Goal: Task Accomplishment & Management: Manage account settings

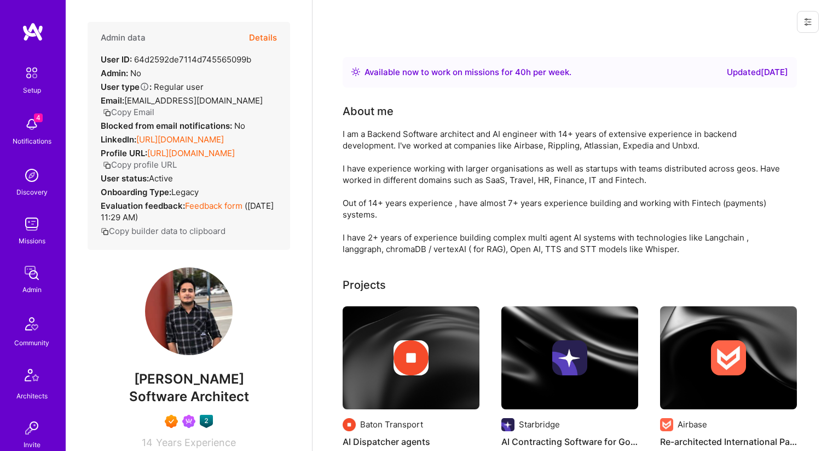
click at [260, 30] on button "Details" at bounding box center [263, 38] width 28 height 32
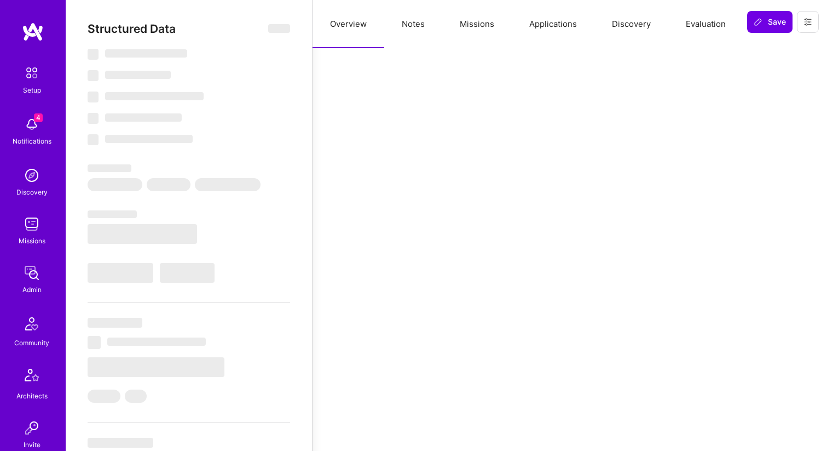
select select "Right Now"
select select "7"
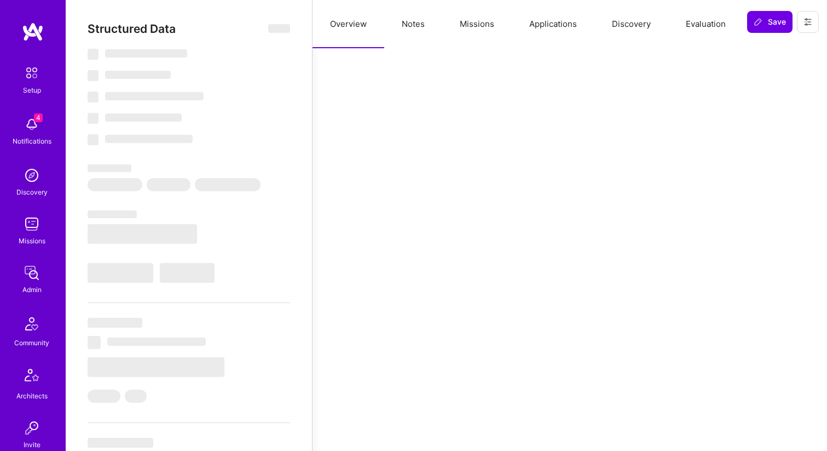
select select "IN"
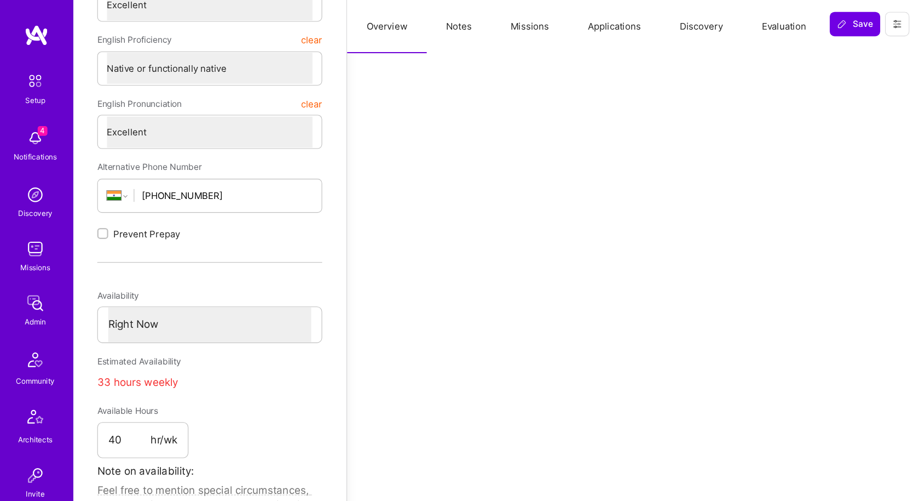
scroll to position [379, 0]
type textarea "x"
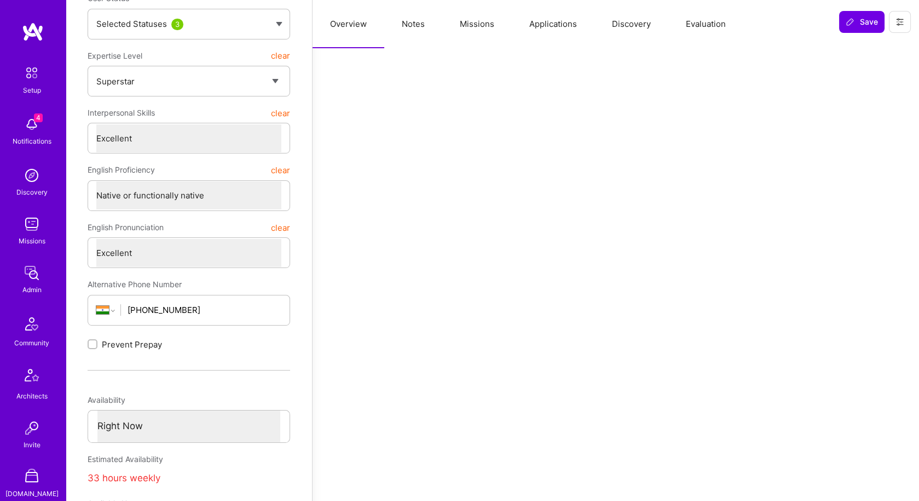
scroll to position [0, 0]
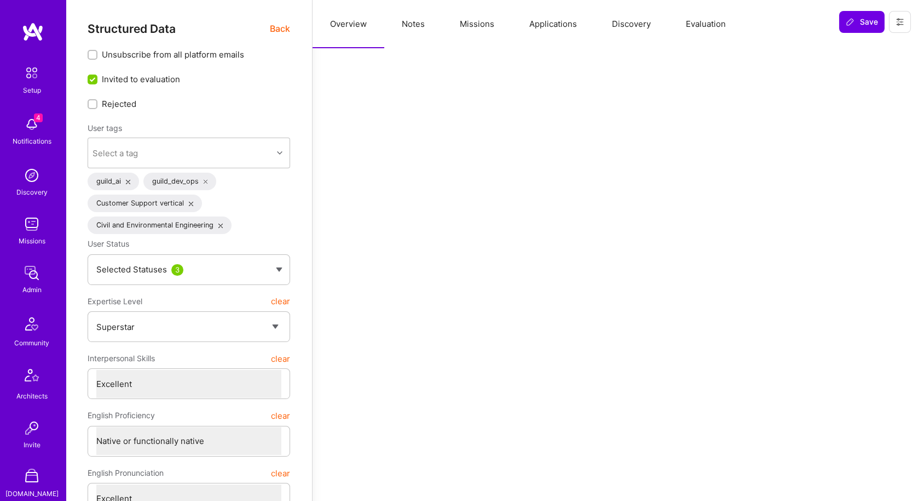
click at [463, 30] on button "Missions" at bounding box center [477, 24] width 70 height 48
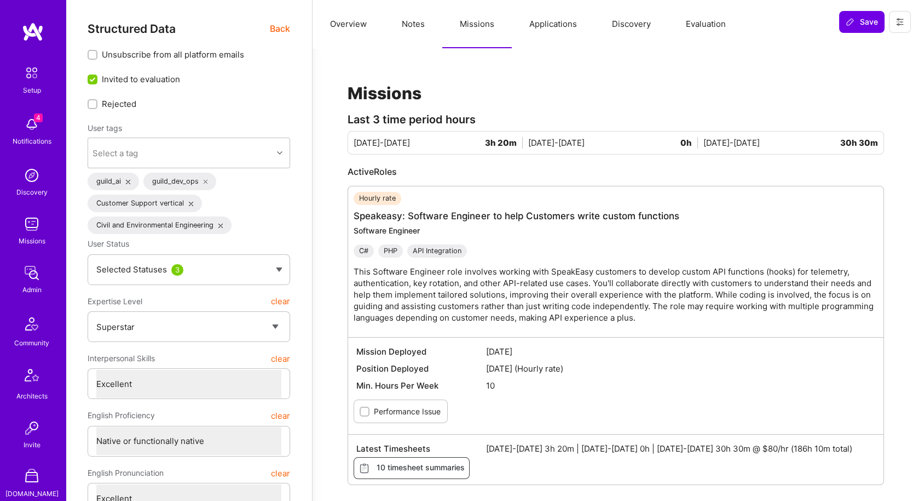
click at [563, 30] on button "Applications" at bounding box center [553, 24] width 83 height 48
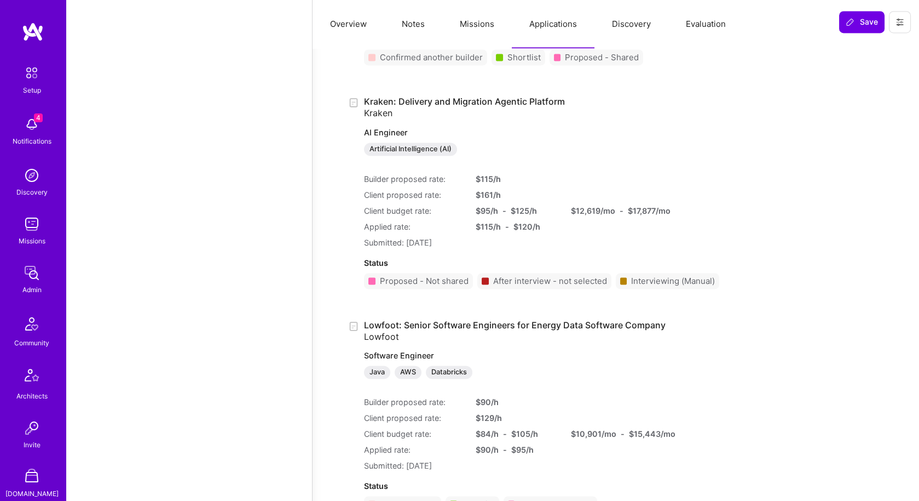
scroll to position [3567, 0]
drag, startPoint x: 559, startPoint y: 288, endPoint x: 607, endPoint y: 285, distance: 48.3
click at [607, 285] on div "After interview - not selected" at bounding box center [545, 279] width 134 height 16
click at [606, 285] on div "After interview - not selected" at bounding box center [550, 279] width 114 height 12
drag, startPoint x: 606, startPoint y: 288, endPoint x: 497, endPoint y: 292, distance: 109.6
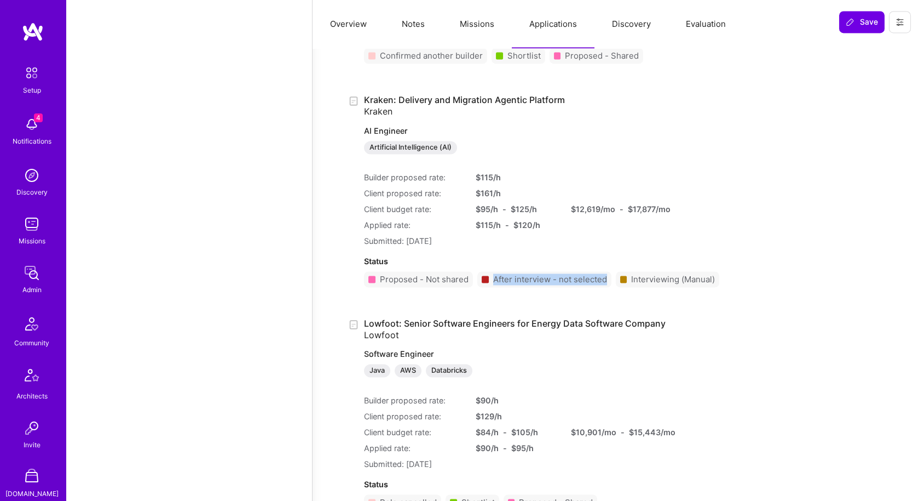
click at [497, 285] on div "After interview - not selected" at bounding box center [550, 279] width 114 height 12
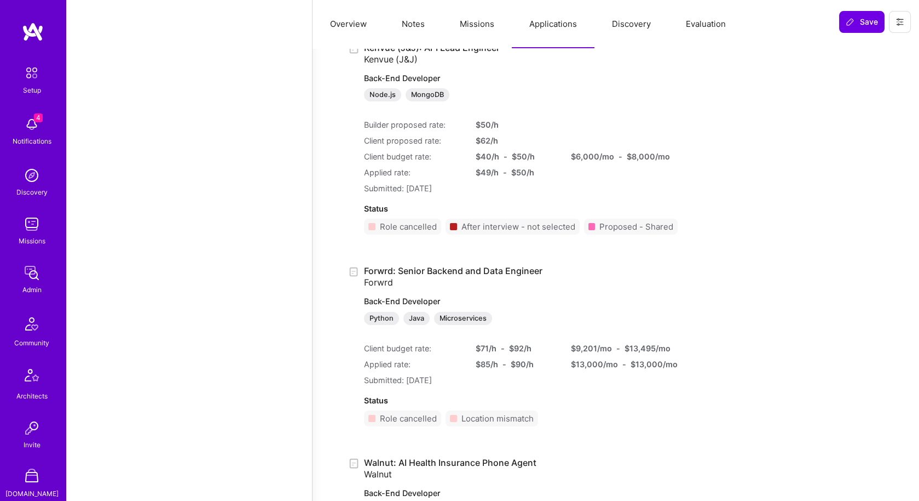
scroll to position [3605, 0]
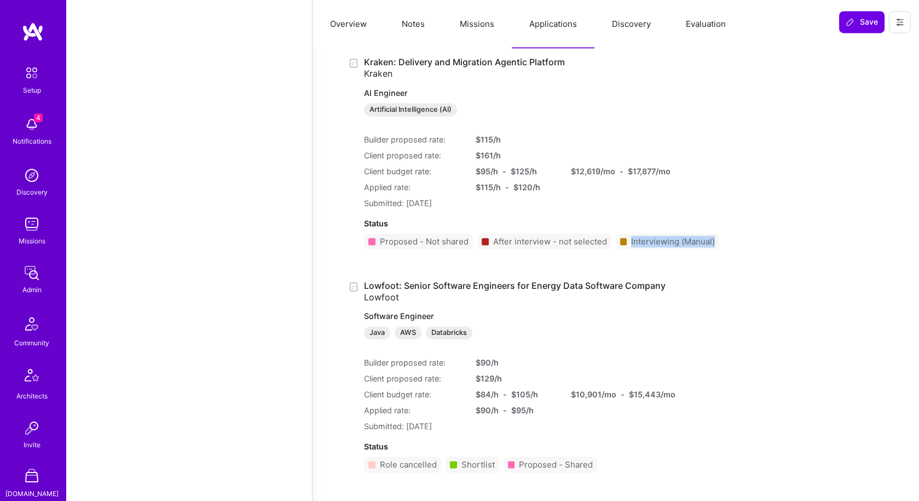
drag, startPoint x: 631, startPoint y: 250, endPoint x: 752, endPoint y: 250, distance: 121.6
click at [752, 250] on div "Kraken: Delivery and Migration Agentic Platform Kraken AI Engineer Artificial I…" at bounding box center [616, 157] width 537 height 202
copy div "Interviewing (Manual)"
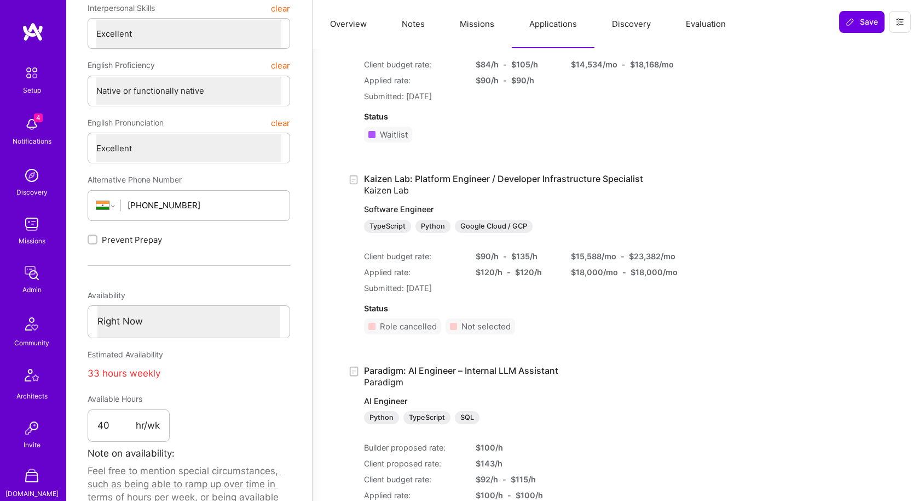
scroll to position [0, 0]
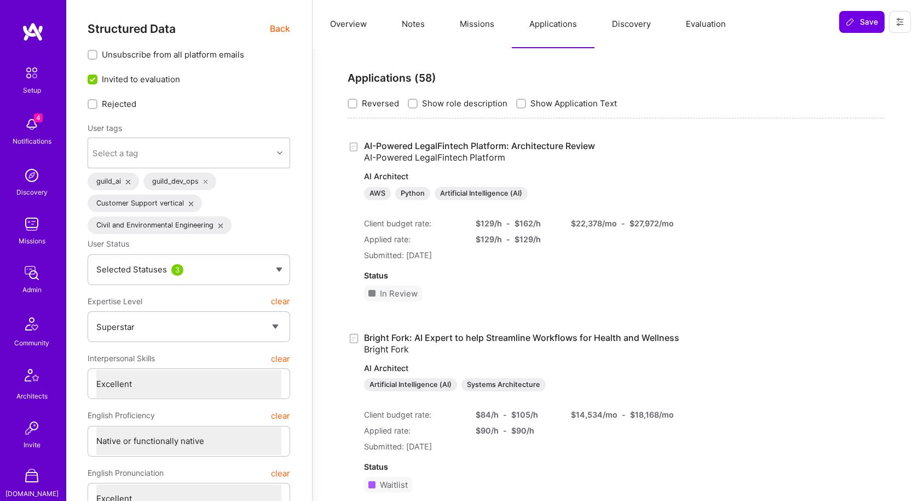
click at [347, 43] on button "Overview" at bounding box center [349, 24] width 72 height 48
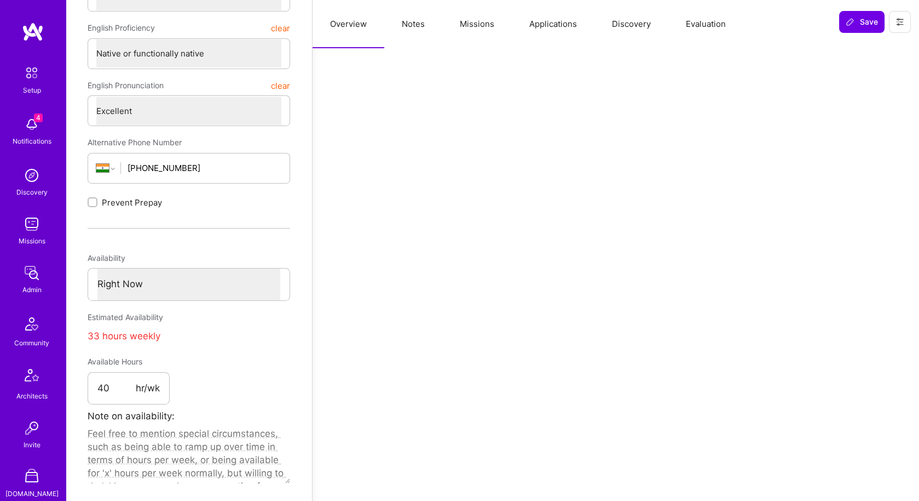
scroll to position [405, 0]
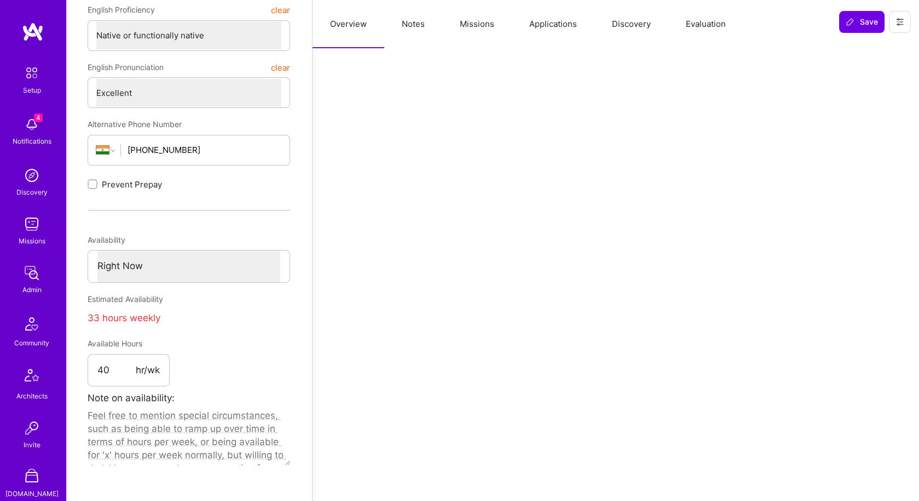
click at [569, 22] on button "Applications" at bounding box center [553, 24] width 83 height 48
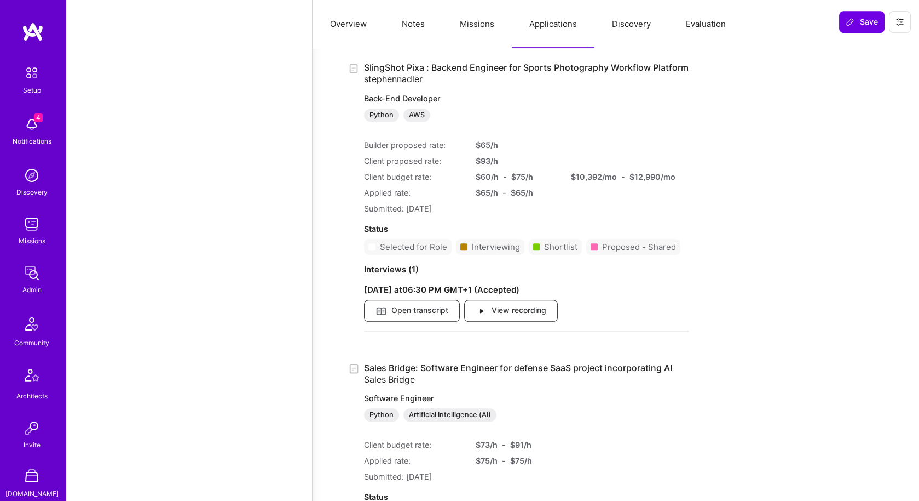
scroll to position [1974, 0]
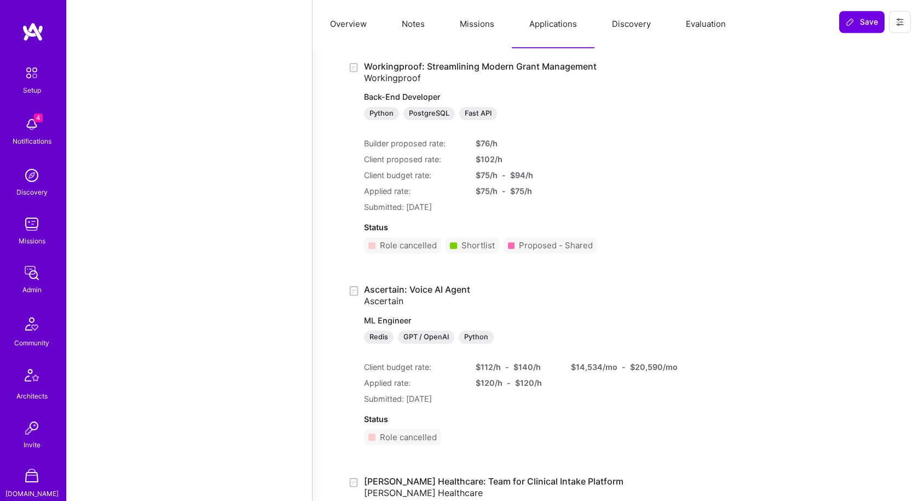
click at [351, 14] on button "Overview" at bounding box center [349, 24] width 72 height 48
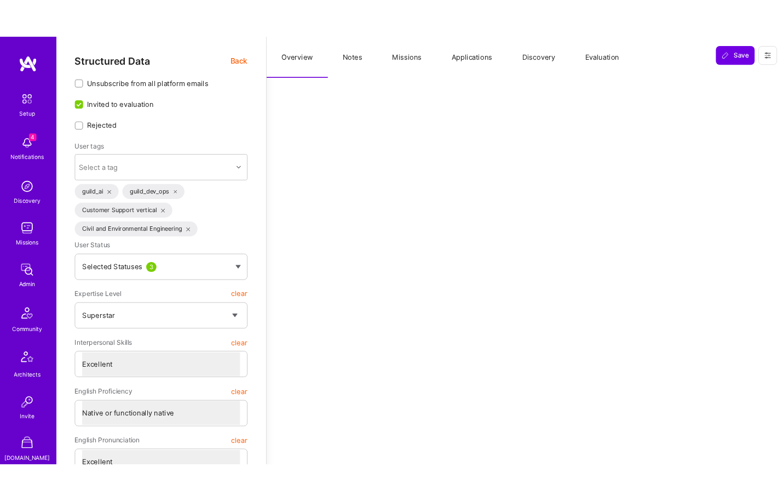
scroll to position [17, 0]
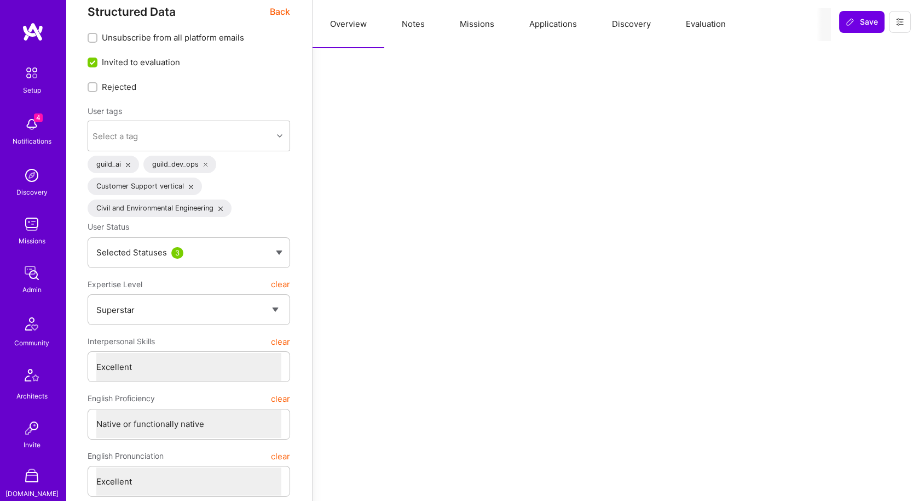
type textarea "x"
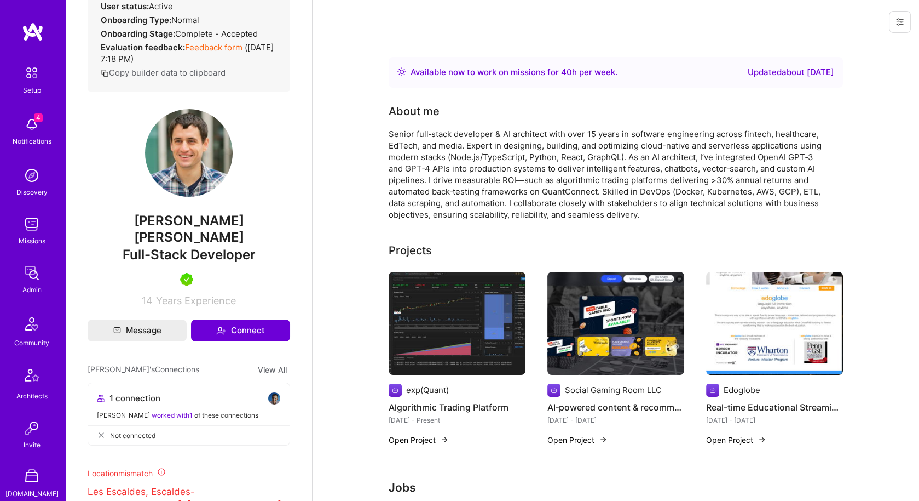
scroll to position [198, 0]
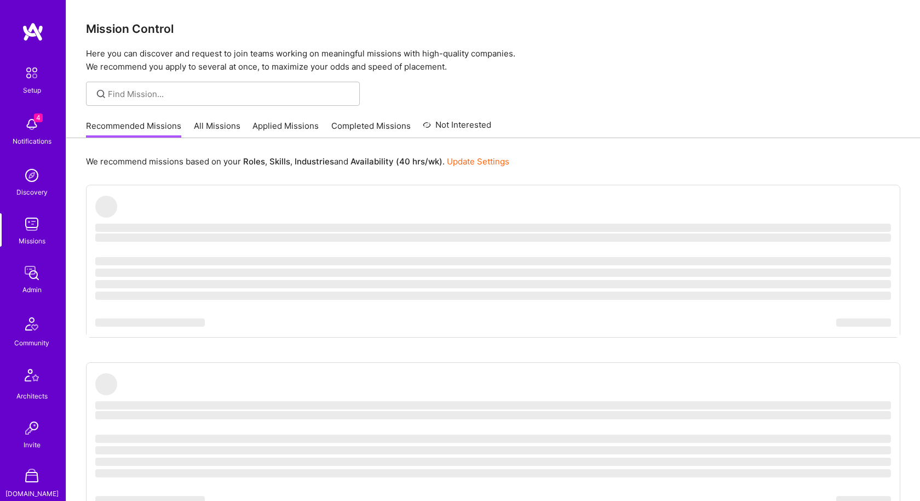
scroll to position [288, 0]
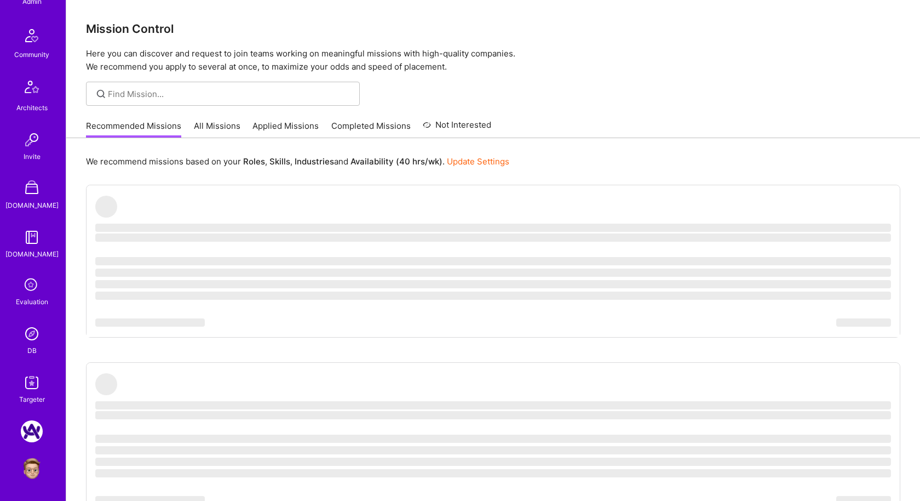
click at [30, 335] on img at bounding box center [32, 334] width 22 height 22
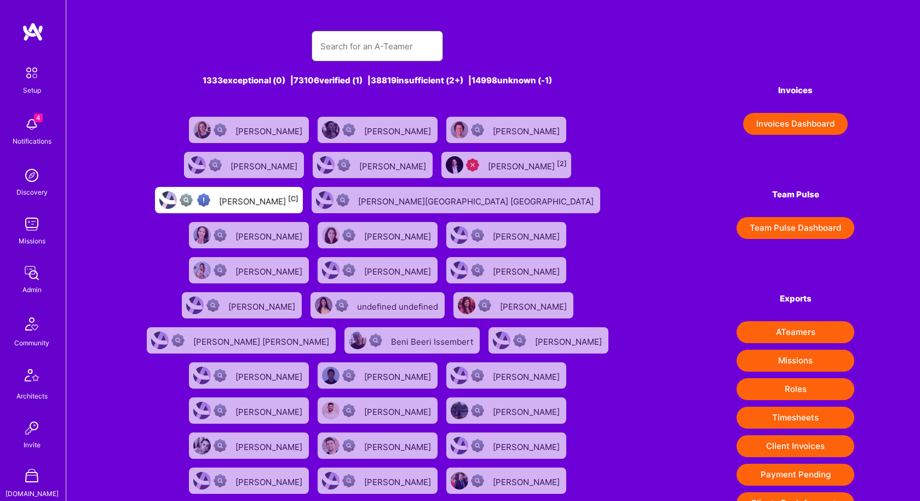
click at [360, 50] on input "text" at bounding box center [377, 46] width 114 height 28
paste input "[EMAIL_ADDRESS][DOMAIN_NAME]"
type input "[EMAIL_ADDRESS][DOMAIN_NAME]"
paste input "[EMAIL_ADDRESS][DOMAIN_NAME]"
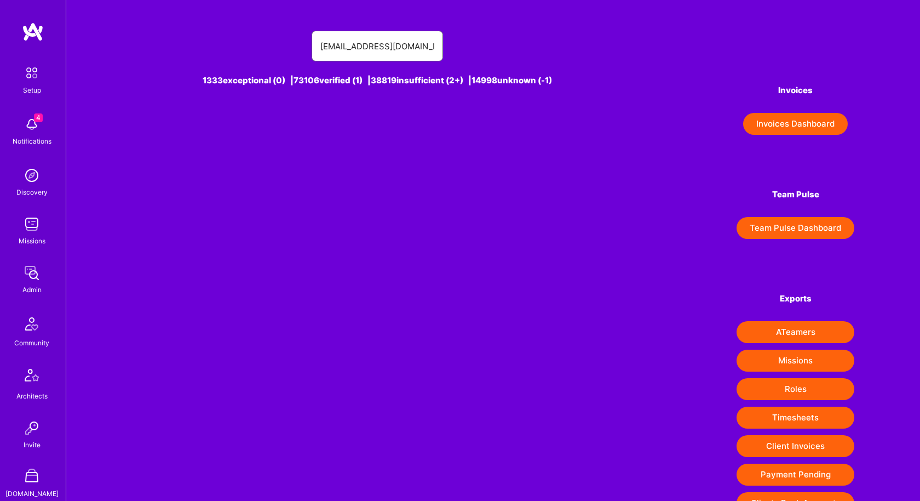
drag, startPoint x: 396, startPoint y: 47, endPoint x: 480, endPoint y: 45, distance: 83.8
click at [480, 45] on div "[EMAIL_ADDRESS][DOMAIN_NAME]" at bounding box center [377, 46] width 491 height 31
click at [343, 47] on input "eliot+test110724v11" at bounding box center [377, 46] width 114 height 28
click at [356, 39] on input "eliot test110724v11" at bounding box center [377, 46] width 114 height 28
paste input "+test110724v7"
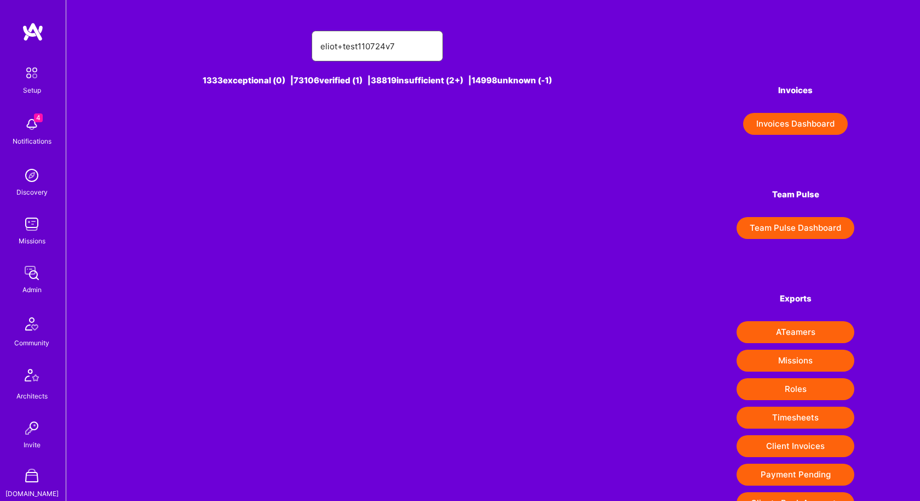
click at [358, 56] on input "eliot+test110724v7" at bounding box center [377, 46] width 114 height 28
click at [357, 46] on input "eliot+test110724v7" at bounding box center [377, 46] width 114 height 28
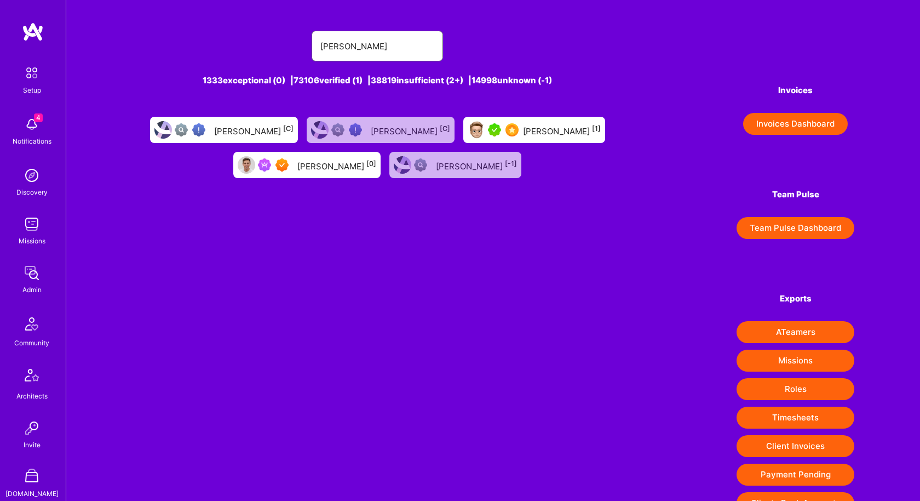
type input "[PERSON_NAME]"
click at [327, 165] on div "[PERSON_NAME] [0]" at bounding box center [336, 165] width 79 height 14
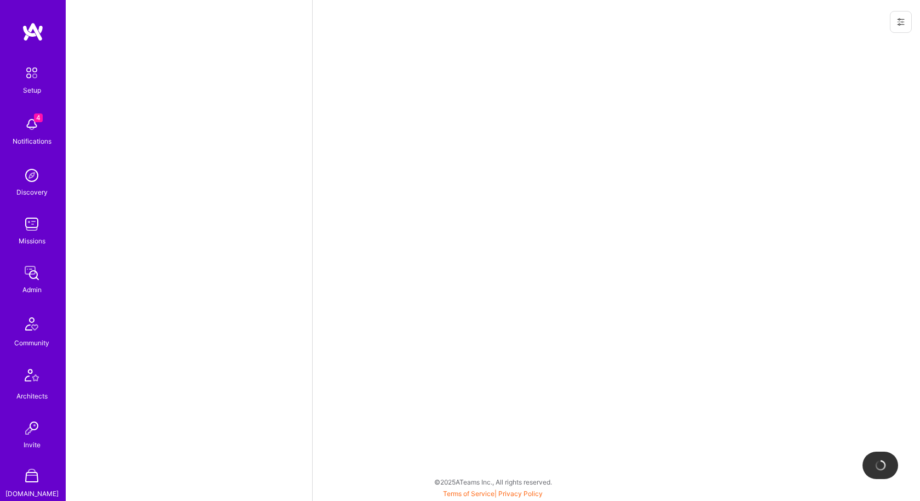
click at [901, 23] on icon at bounding box center [900, 22] width 9 height 9
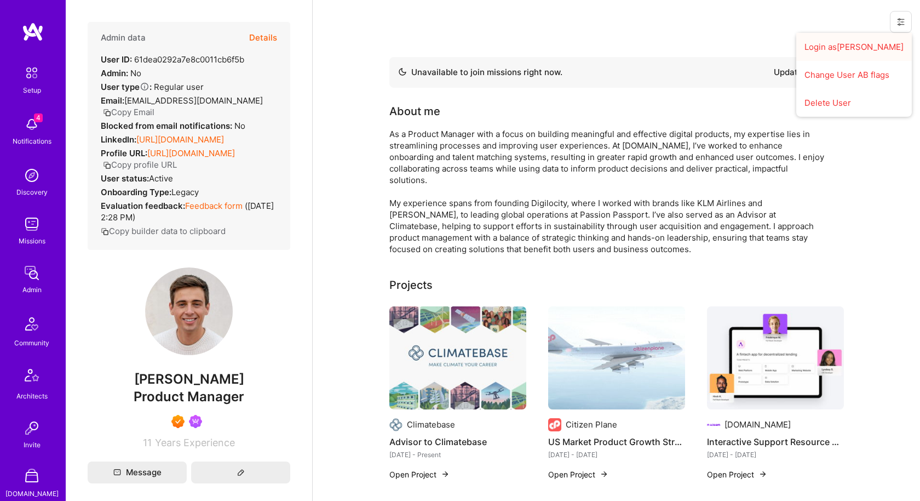
click at [821, 52] on button "Login as [PERSON_NAME]" at bounding box center [854, 47] width 116 height 28
